Goal: Task Accomplishment & Management: Use online tool/utility

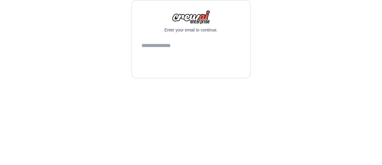
click at [171, 54] on input "email" at bounding box center [191, 46] width 99 height 16
type input "**********"
click at [172, 68] on button "Continue" at bounding box center [191, 61] width 99 height 14
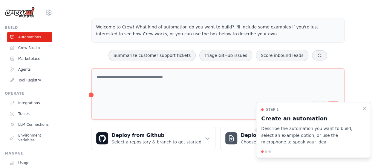
click at [360, 107] on div "Step 1 Create an automation Describe the automation you want to build, select a…" at bounding box center [313, 130] width 115 height 56
click at [365, 109] on icon "Close walkthrough" at bounding box center [364, 107] width 5 height 5
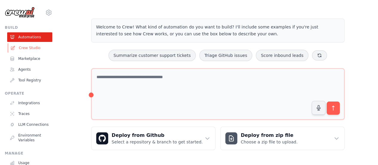
click at [30, 47] on link "Crew Studio" at bounding box center [30, 48] width 45 height 10
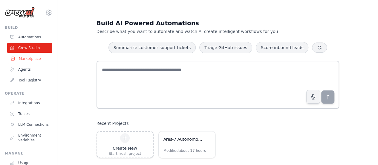
click at [28, 58] on link "Marketplace" at bounding box center [30, 59] width 45 height 10
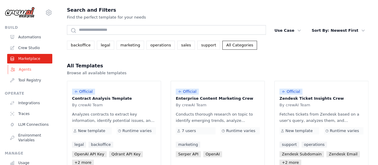
click at [24, 71] on link "Agents" at bounding box center [30, 70] width 45 height 10
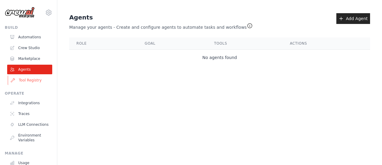
click at [30, 80] on link "Tool Registry" at bounding box center [30, 80] width 45 height 10
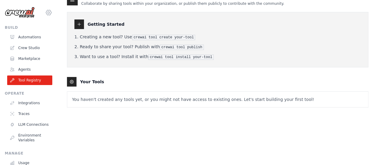
click at [46, 14] on icon at bounding box center [48, 12] width 5 height 5
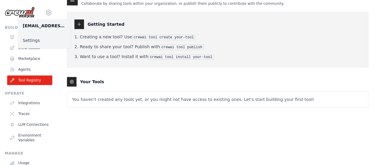
click at [33, 39] on link "Settings" at bounding box center [44, 40] width 53 height 11
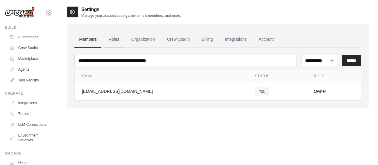
click at [113, 40] on link "Roles" at bounding box center [114, 39] width 20 height 16
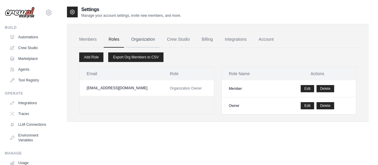
click at [149, 40] on link "Organization" at bounding box center [142, 39] width 33 height 16
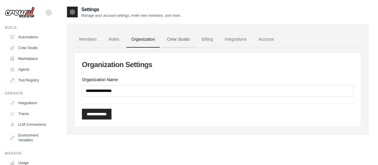
click at [176, 43] on link "Crew Studio" at bounding box center [178, 39] width 32 height 16
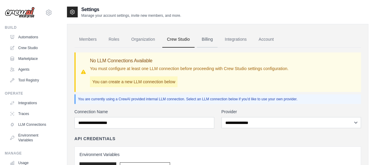
click at [205, 39] on link "Billing" at bounding box center [207, 39] width 21 height 16
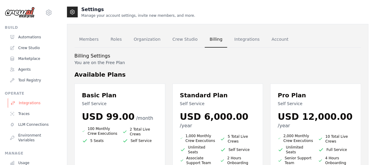
click at [30, 103] on link "Integrations" at bounding box center [30, 103] width 45 height 10
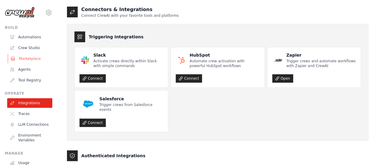
click at [27, 59] on link "Marketplace" at bounding box center [30, 59] width 45 height 10
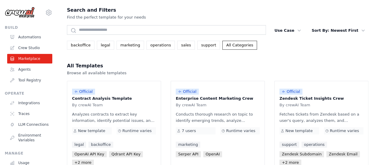
click at [31, 53] on ul "Automations Crew Studio Marketplace Agents Tool Registry" at bounding box center [29, 58] width 45 height 53
click at [13, 28] on div "Build" at bounding box center [28, 27] width 47 height 5
click at [31, 10] on img at bounding box center [20, 12] width 30 height 11
click at [28, 37] on link "Automations" at bounding box center [30, 37] width 45 height 10
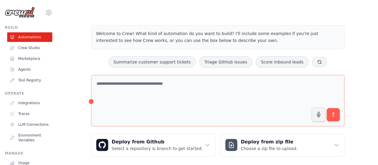
click at [331, 144] on p "Describe the automation you want to build, select an example option, or use the…" at bounding box center [310, 137] width 93 height 19
click at [336, 144] on p "Describe the automation you want to build, select an example option, or use the…" at bounding box center [310, 137] width 93 height 19
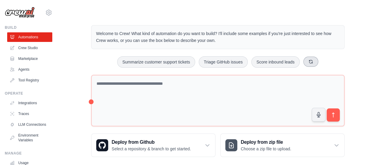
click at [309, 61] on icon at bounding box center [310, 61] width 5 height 5
click at [322, 60] on icon at bounding box center [321, 61] width 5 height 5
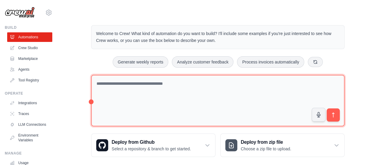
click at [138, 93] on textarea at bounding box center [217, 101] width 253 height 52
paste textarea "**********"
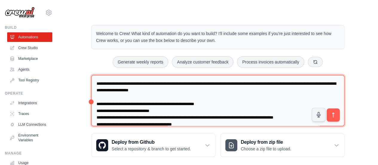
scroll to position [422, 0]
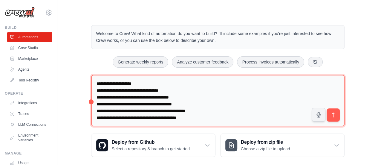
type textarea "**********"
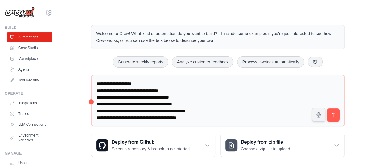
click at [333, 114] on div "Step 1" at bounding box center [310, 113] width 93 height 4
click at [334, 113] on div "Step 1" at bounding box center [310, 113] width 93 height 4
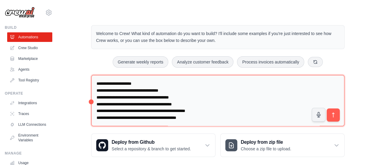
scroll to position [428, 0]
click at [221, 111] on textarea at bounding box center [217, 101] width 253 height 52
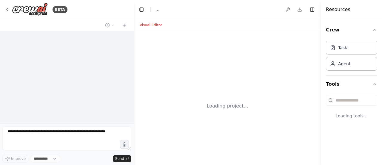
select select "****"
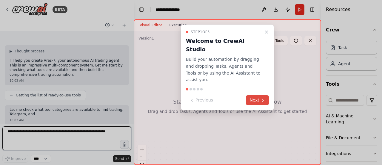
scroll to position [251, 0]
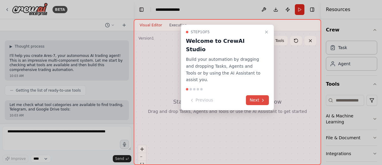
click at [260, 95] on button "Next" at bounding box center [257, 100] width 23 height 10
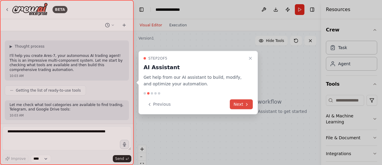
click at [243, 102] on button "Next" at bounding box center [241, 104] width 23 height 10
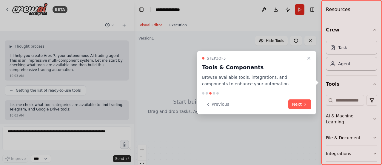
click at [301, 98] on div "Step 3 of 5 Tools & Components Browse available tools, integrations, and compon…" at bounding box center [256, 82] width 119 height 64
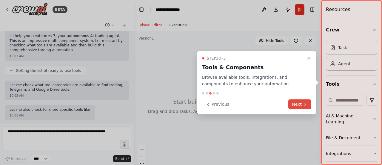
scroll to position [306, 0]
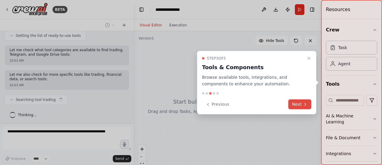
click at [300, 102] on button "Next" at bounding box center [300, 104] width 23 height 10
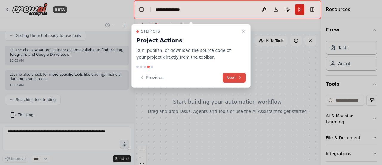
click at [235, 77] on button "Next" at bounding box center [234, 78] width 23 height 10
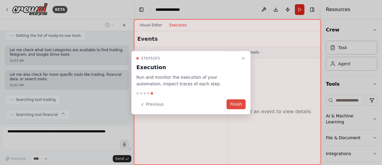
scroll to position [321, 0]
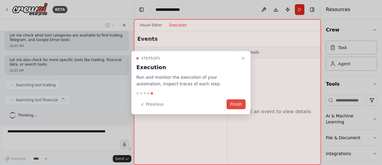
click at [236, 103] on button "Finish" at bounding box center [236, 104] width 19 height 10
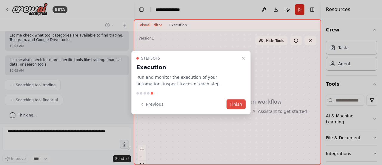
click at [237, 107] on button "Finish" at bounding box center [236, 104] width 19 height 10
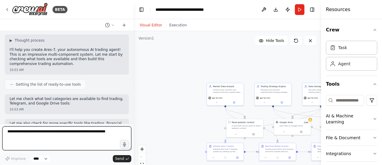
scroll to position [1099, 0]
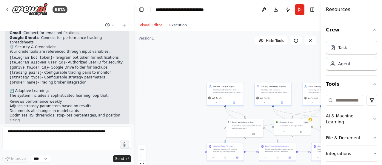
click at [21, 99] on li "Reviews performance weekly" at bounding box center [67, 101] width 115 height 5
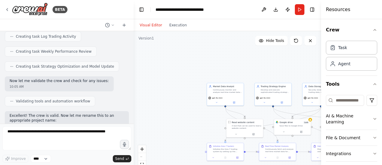
scroll to position [720, 0]
click at [41, 78] on div "OPENAI_API_KEY=sk-proj-GhK58AqLYFI9pLV49Om3HH8Nn0K8jB1C5bZfsZ01iW-tetOrXg5XgLFT…" at bounding box center [67, 77] width 134 height 92
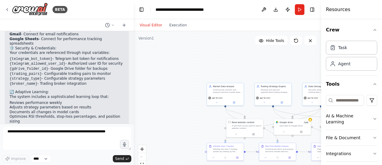
scroll to position [1099, 0]
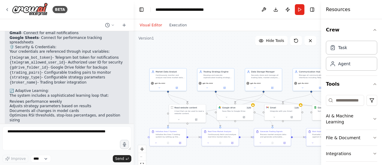
drag, startPoint x: 265, startPoint y: 114, endPoint x: 207, endPoint y: 99, distance: 59.3
click at [207, 99] on div ".deletable-edge-delete-btn { width: 20px; height: 20px; border: 0px solid #ffff…" at bounding box center [228, 105] width 188 height 149
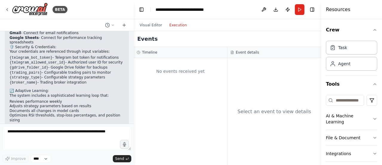
click at [177, 24] on button "Execution" at bounding box center [178, 25] width 25 height 7
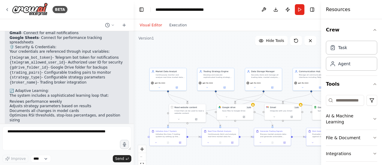
click at [149, 25] on button "Visual Editor" at bounding box center [151, 25] width 30 height 7
click at [298, 7] on button "Run" at bounding box center [300, 9] width 10 height 11
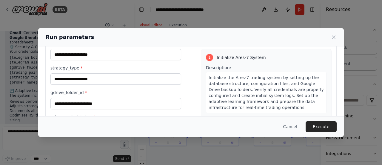
scroll to position [30, 0]
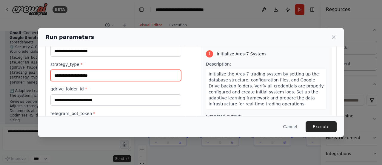
click at [103, 75] on input "strategy_type *" at bounding box center [115, 75] width 131 height 11
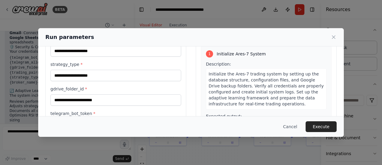
click at [113, 86] on label "gdrive_folder_id *" at bounding box center [115, 89] width 131 height 6
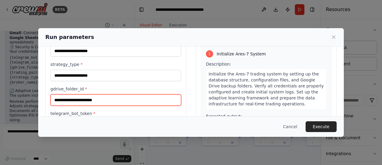
click at [113, 94] on input "gdrive_folder_id *" at bounding box center [115, 99] width 131 height 11
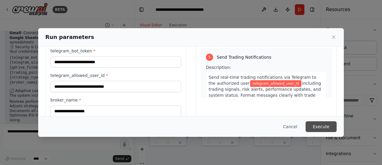
scroll to position [439, 0]
click at [322, 127] on button "Execute" at bounding box center [321, 126] width 31 height 11
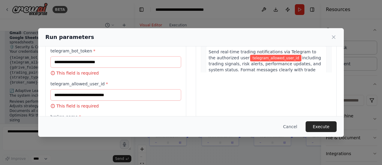
scroll to position [0, 0]
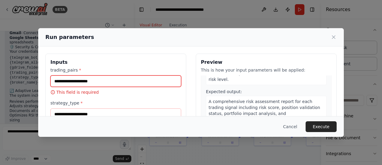
click at [88, 83] on input "trading_pairs *" at bounding box center [115, 80] width 131 height 11
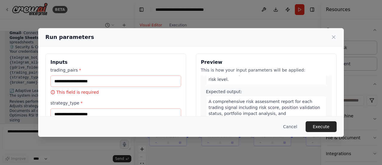
click at [79, 69] on span "*" at bounding box center [80, 69] width 2 height 5
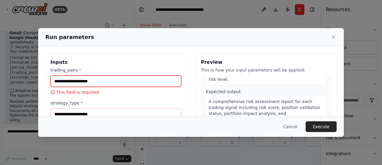
click at [76, 75] on input "trading_pairs *" at bounding box center [115, 80] width 131 height 11
click at [119, 82] on input "trading_pairs *" at bounding box center [115, 80] width 131 height 11
click at [96, 81] on input "trading_pairs *" at bounding box center [115, 80] width 131 height 11
paste input "**********"
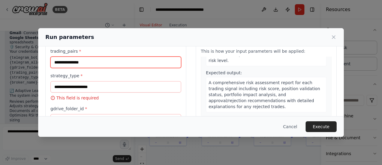
scroll to position [19, 0]
type input "**********"
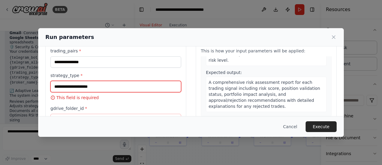
click at [133, 87] on input "strategy_type *" at bounding box center [115, 86] width 131 height 11
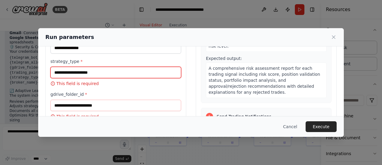
scroll to position [32, 0]
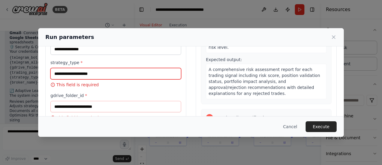
paste input "**********"
type input "**********"
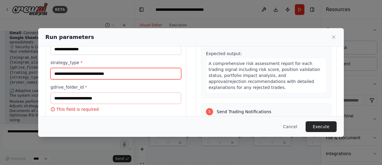
click at [129, 71] on input "**********" at bounding box center [115, 73] width 131 height 11
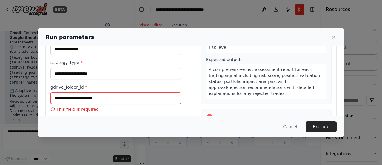
click at [102, 94] on input "gdrive_folder_id *" at bounding box center [115, 97] width 131 height 11
paste input "**********"
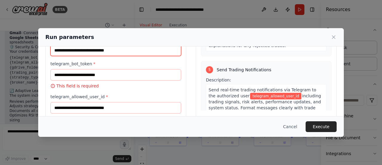
scroll to position [80, 0]
type input "**********"
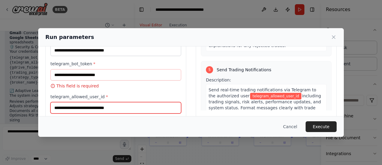
click at [96, 107] on input "telegram_allowed_user_id *" at bounding box center [115, 107] width 131 height 11
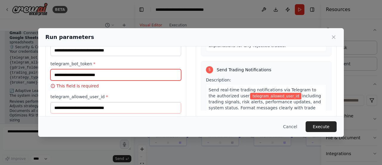
click at [99, 75] on input "telegram_bot_token *" at bounding box center [115, 74] width 131 height 11
paste input "**********"
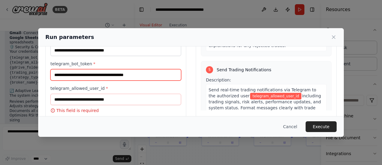
type input "**********"
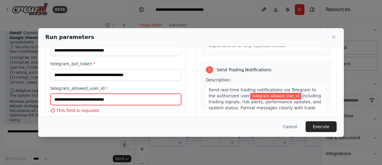
click at [99, 102] on input "telegram_allowed_user_id *" at bounding box center [115, 98] width 131 height 11
paste input "**********"
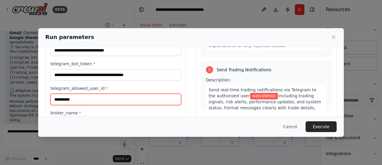
scroll to position [112, 0]
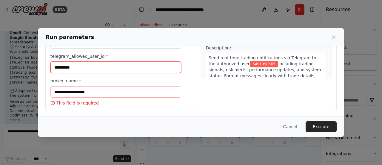
type input "**********"
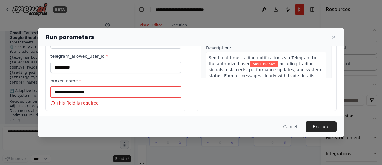
click at [96, 90] on input "broker_name *" at bounding box center [115, 91] width 131 height 11
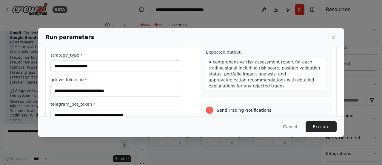
scroll to position [39, 0]
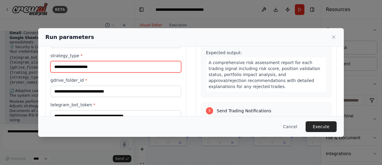
click at [93, 69] on input "strategy_type *" at bounding box center [115, 66] width 131 height 11
paste input "**********"
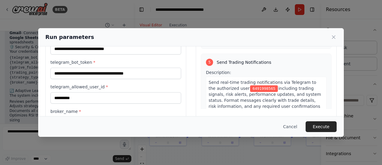
scroll to position [94, 0]
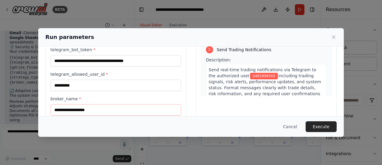
type input "**********"
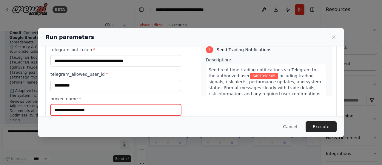
click at [100, 113] on input "broker_name *" at bounding box center [115, 109] width 131 height 11
paste input "*********"
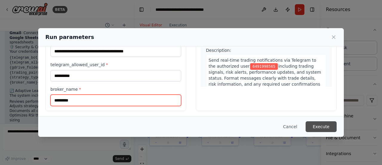
type input "*********"
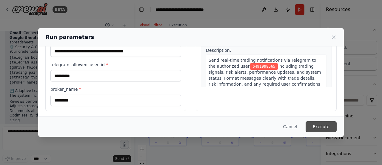
click at [321, 127] on button "Execute" at bounding box center [321, 126] width 31 height 11
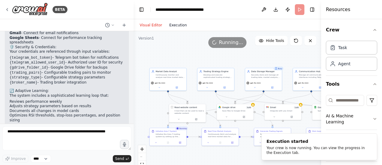
click at [179, 22] on button "Execution" at bounding box center [178, 25] width 25 height 7
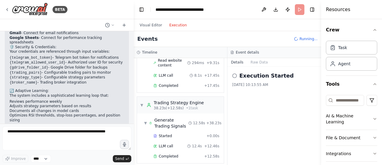
scroll to position [331, 0]
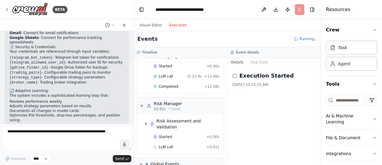
click at [180, 142] on div "▼ Risk Assessment and Validation Started + 0.00s LLM call + 0.01s" at bounding box center [180, 133] width 87 height 39
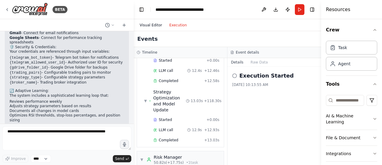
scroll to position [0, 0]
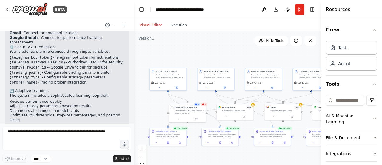
click at [145, 25] on button "Visual Editor" at bounding box center [151, 25] width 30 height 7
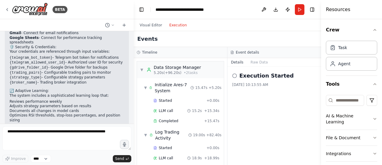
click at [177, 26] on button "Execution" at bounding box center [178, 25] width 25 height 7
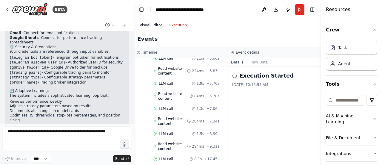
scroll to position [225, 0]
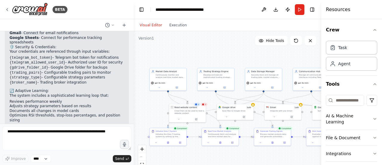
click at [149, 27] on button "Visual Editor" at bounding box center [151, 25] width 30 height 7
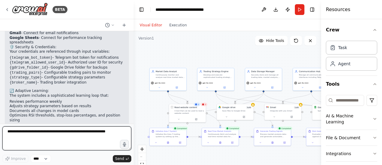
click at [67, 133] on textarea at bounding box center [66, 138] width 129 height 24
type textarea "**********"
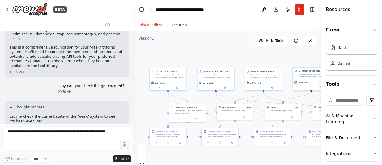
scroll to position [1184, 0]
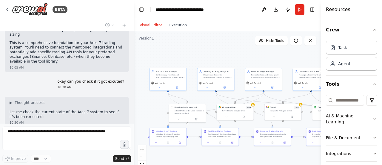
click at [373, 30] on icon "button" at bounding box center [375, 29] width 5 height 5
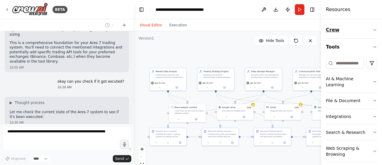
click at [374, 30] on icon "button" at bounding box center [375, 29] width 2 height 1
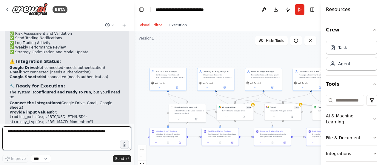
scroll to position [1420, 0]
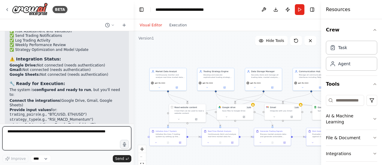
click at [64, 133] on textarea at bounding box center [66, 138] width 129 height 24
click at [64, 135] on textarea "**********" at bounding box center [66, 138] width 129 height 24
type textarea "**********"
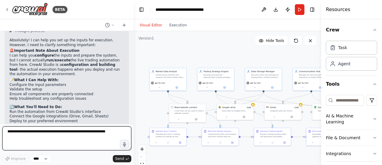
scroll to position [1593, 0]
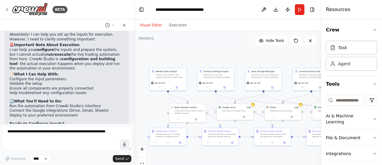
click at [93, 146] on li "strategy_type - Trading strategy to use (e.g., "RSI_MACD_EMA_Momentum")" at bounding box center [67, 151] width 115 height 10
drag, startPoint x: 218, startPoint y: 111, endPoint x: 223, endPoint y: 113, distance: 5.1
click at [224, 113] on div "Google drive 3 of 9 Save files to Google Drive" at bounding box center [242, 114] width 37 height 16
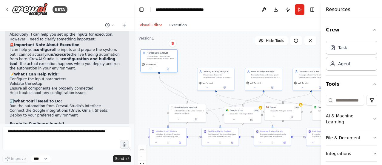
drag, startPoint x: 171, startPoint y: 77, endPoint x: 162, endPoint y: 55, distance: 23.8
click at [162, 55] on div "Continuously monitor and analyze real-time market data for {trading_pairs} usin…" at bounding box center [161, 57] width 29 height 5
drag, startPoint x: 179, startPoint y: 114, endPoint x: 151, endPoint y: 102, distance: 30.5
click at [151, 102] on div "Read website content A tool that can be used to read a website content." at bounding box center [159, 97] width 37 height 12
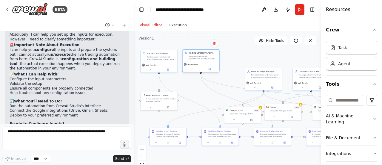
drag, startPoint x: 215, startPoint y: 83, endPoint x: 201, endPoint y: 62, distance: 24.9
click at [201, 62] on div "gpt-4o-mini" at bounding box center [200, 67] width 37 height 10
click at [288, 120] on div at bounding box center [284, 119] width 37 height 6
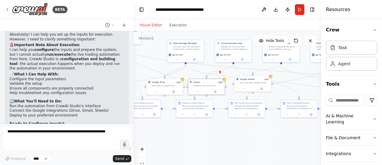
drag, startPoint x: 280, startPoint y: 156, endPoint x: 200, endPoint y: 128, distance: 84.8
click at [200, 128] on div ".deletable-edge-delete-btn { width: 20px; height: 20px; border: 0px solid #ffff…" at bounding box center [228, 105] width 188 height 149
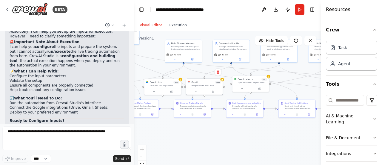
scroll to position [1597, 0]
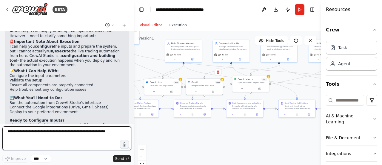
click at [51, 131] on textarea at bounding box center [66, 138] width 129 height 24
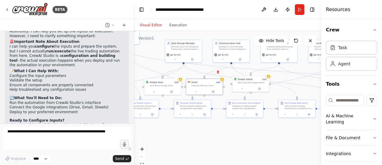
drag, startPoint x: 8, startPoint y: 83, endPoint x: 35, endPoint y: 83, distance: 26.3
click at [35, 83] on div "▶ Thought process Absolutely! I can help you set up the inputs for execution. H…" at bounding box center [67, 113] width 124 height 194
copy code "trading_pairs"
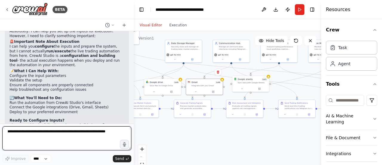
paste textarea "**********"
click at [25, 136] on textarea at bounding box center [66, 138] width 129 height 24
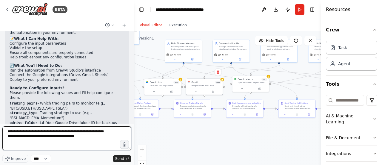
scroll to position [1629, 0]
type textarea "**********"
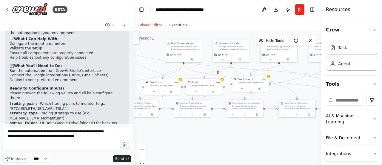
click at [57, 156] on p "Note: Once configured, you'll run the automation from CrewAI Studio's execution…" at bounding box center [67, 163] width 115 height 14
